Goal: Transaction & Acquisition: Obtain resource

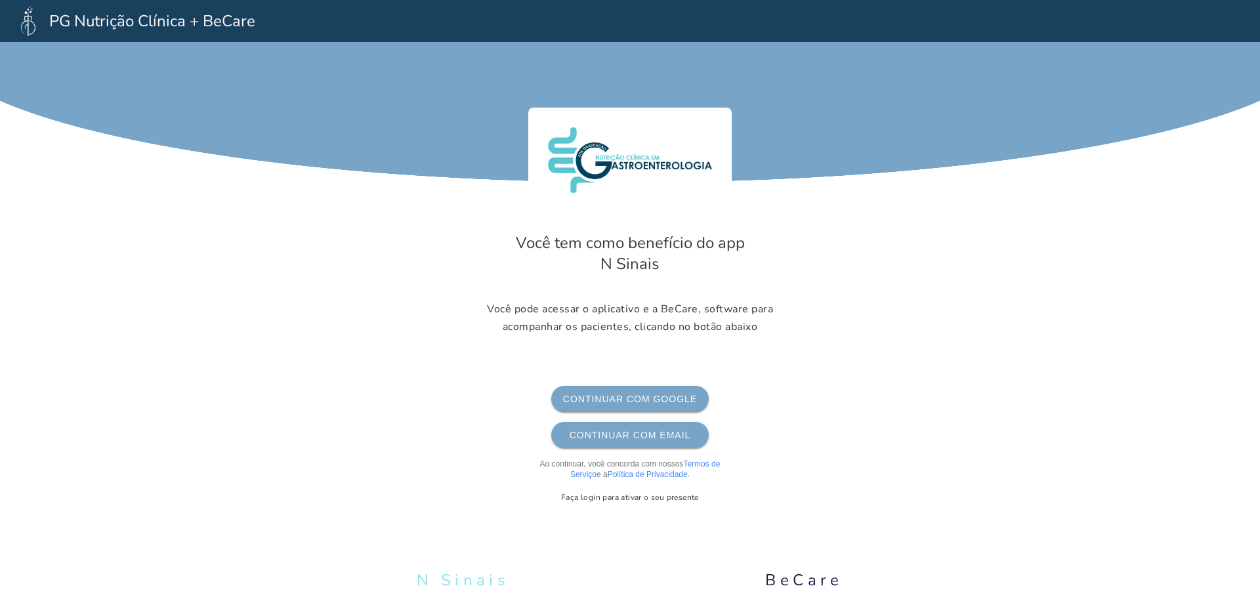
click at [627, 396] on span "Continuar com Google" at bounding box center [630, 399] width 136 height 10
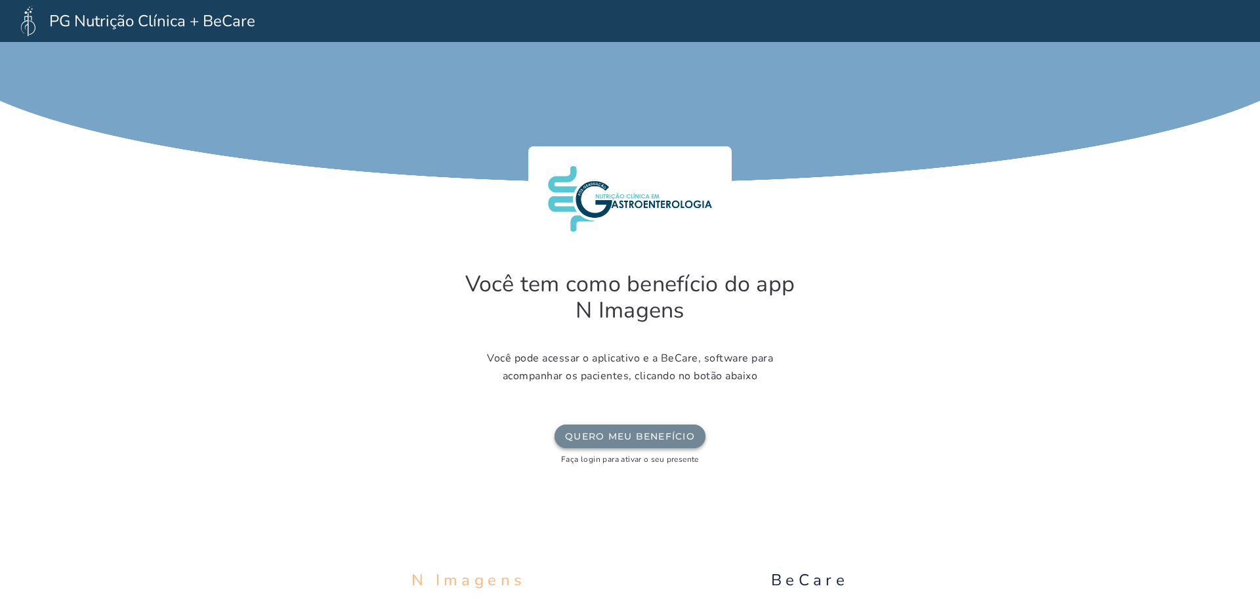
click at [0, 0] on slot "Quero meu benefício" at bounding box center [0, 0] width 0 height 0
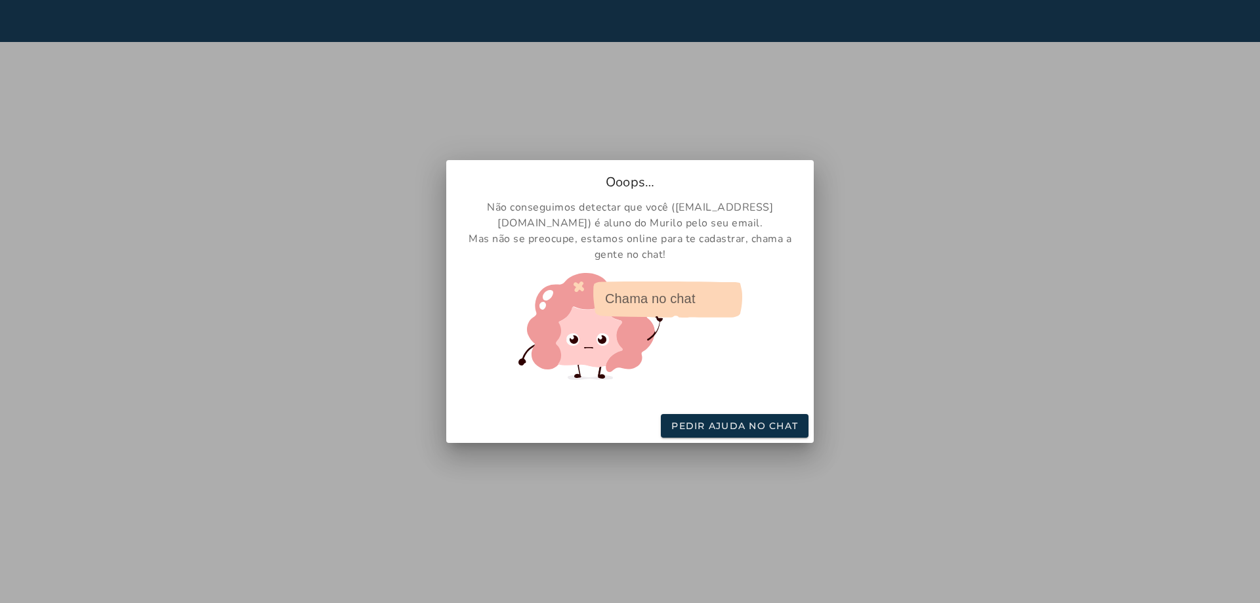
drag, startPoint x: 617, startPoint y: 495, endPoint x: 643, endPoint y: 463, distance: 41.5
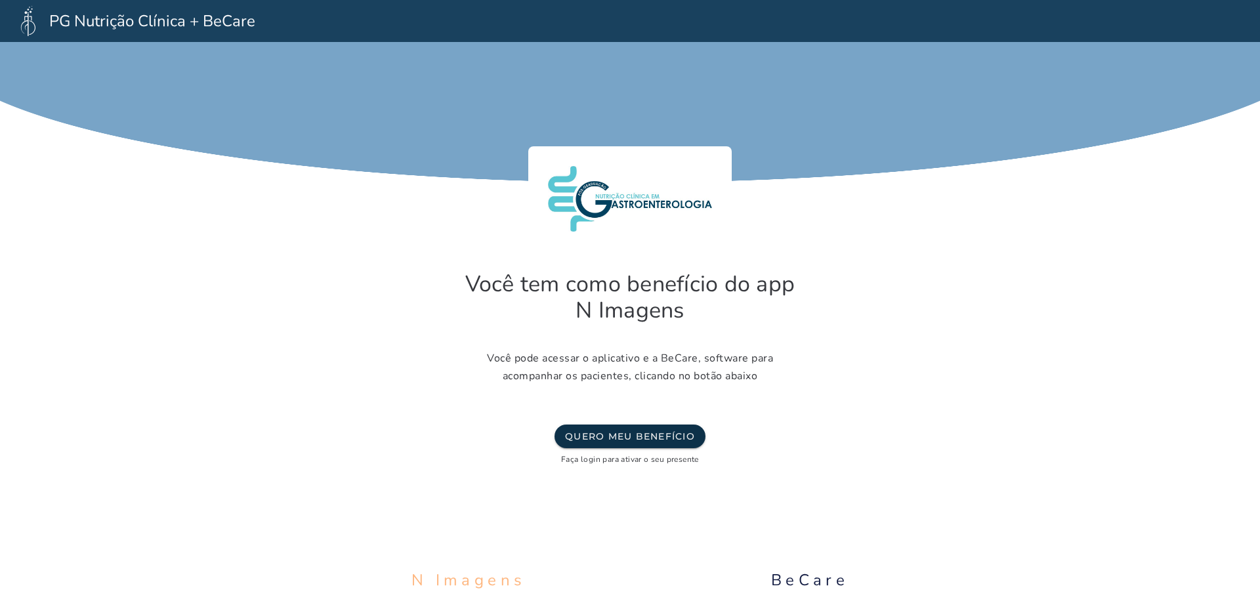
click at [617, 436] on main at bounding box center [630, 301] width 1260 height 603
click at [684, 436] on main at bounding box center [630, 301] width 1260 height 603
click at [0, 0] on slot "Quero meu benefício" at bounding box center [0, 0] width 0 height 0
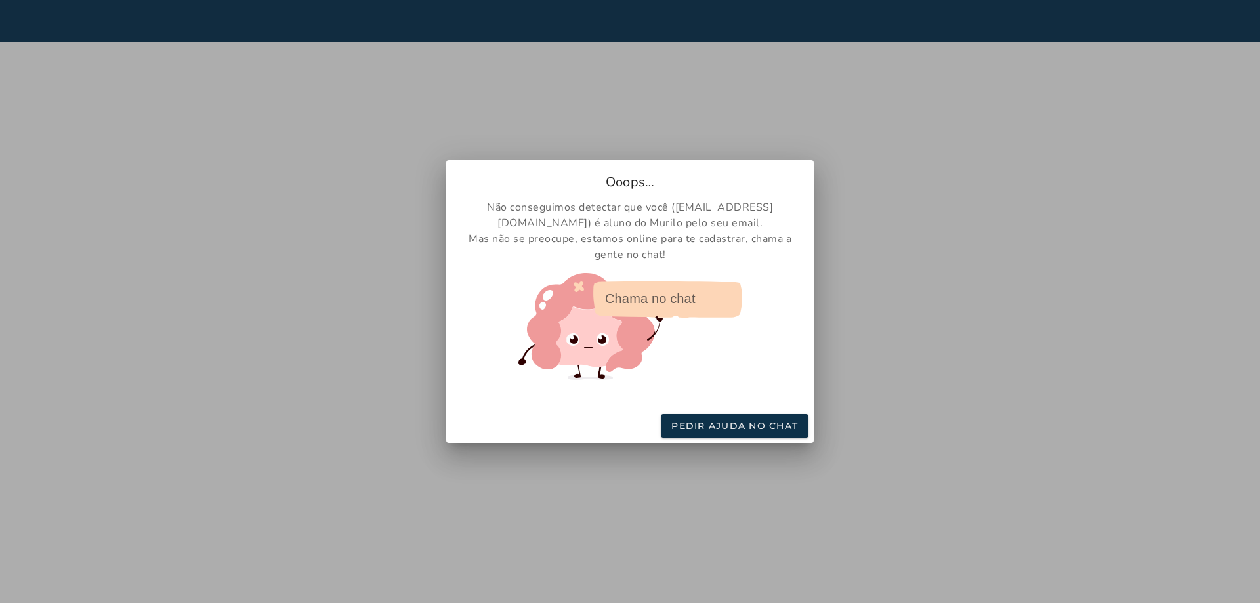
click at [938, 404] on div at bounding box center [630, 301] width 1260 height 603
